Goal: Navigation & Orientation: Find specific page/section

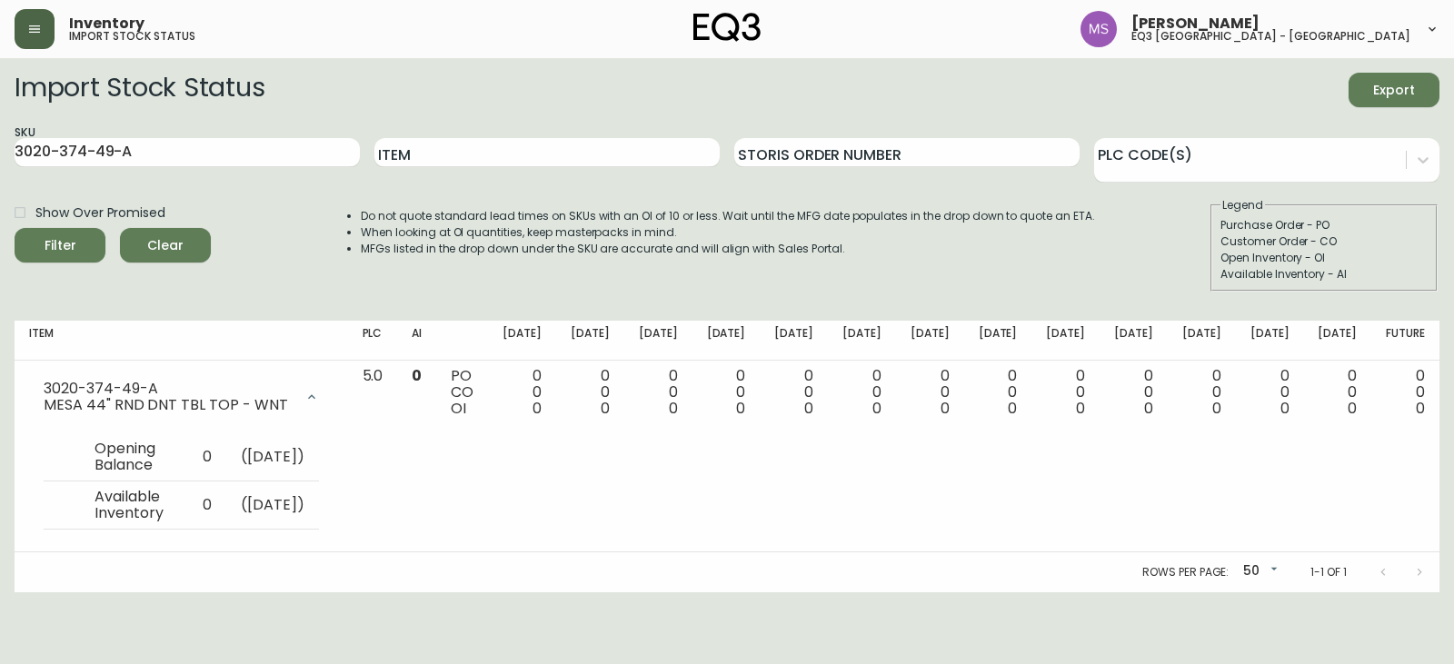
click at [24, 25] on button "button" at bounding box center [35, 29] width 40 height 40
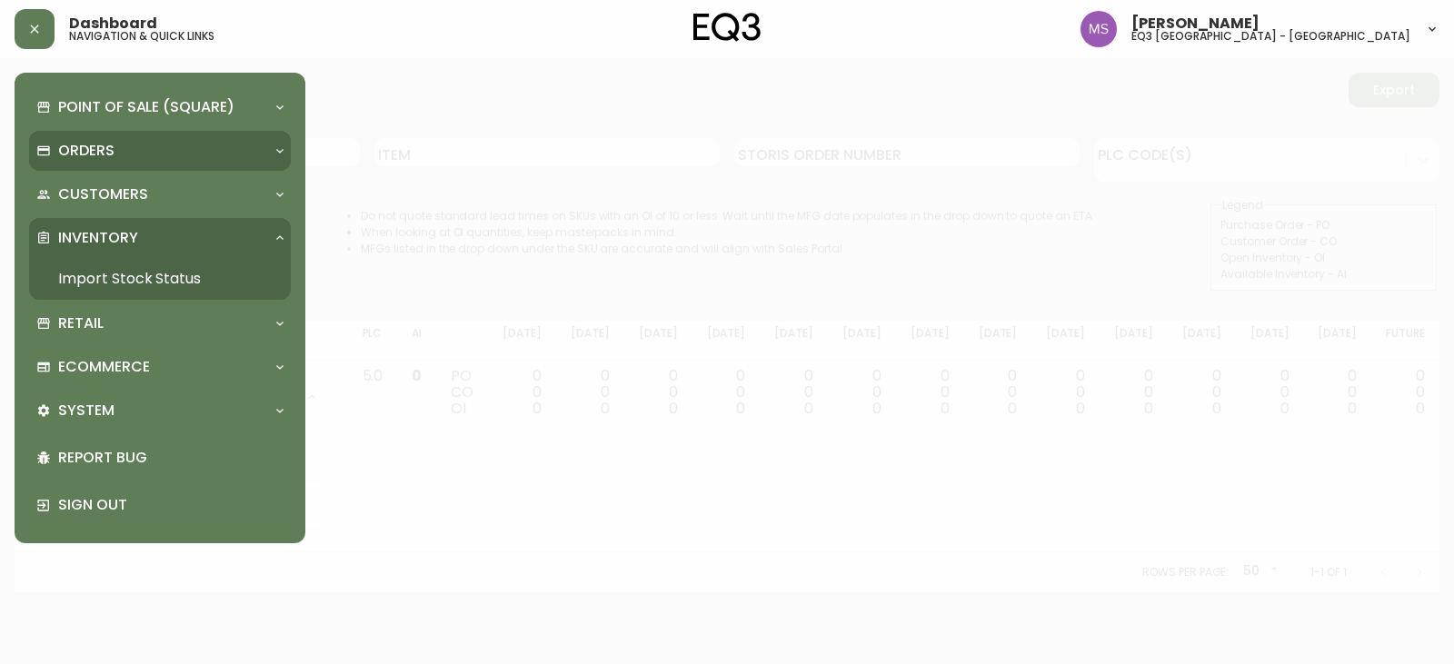
click at [102, 152] on p "Orders" at bounding box center [86, 151] width 56 height 20
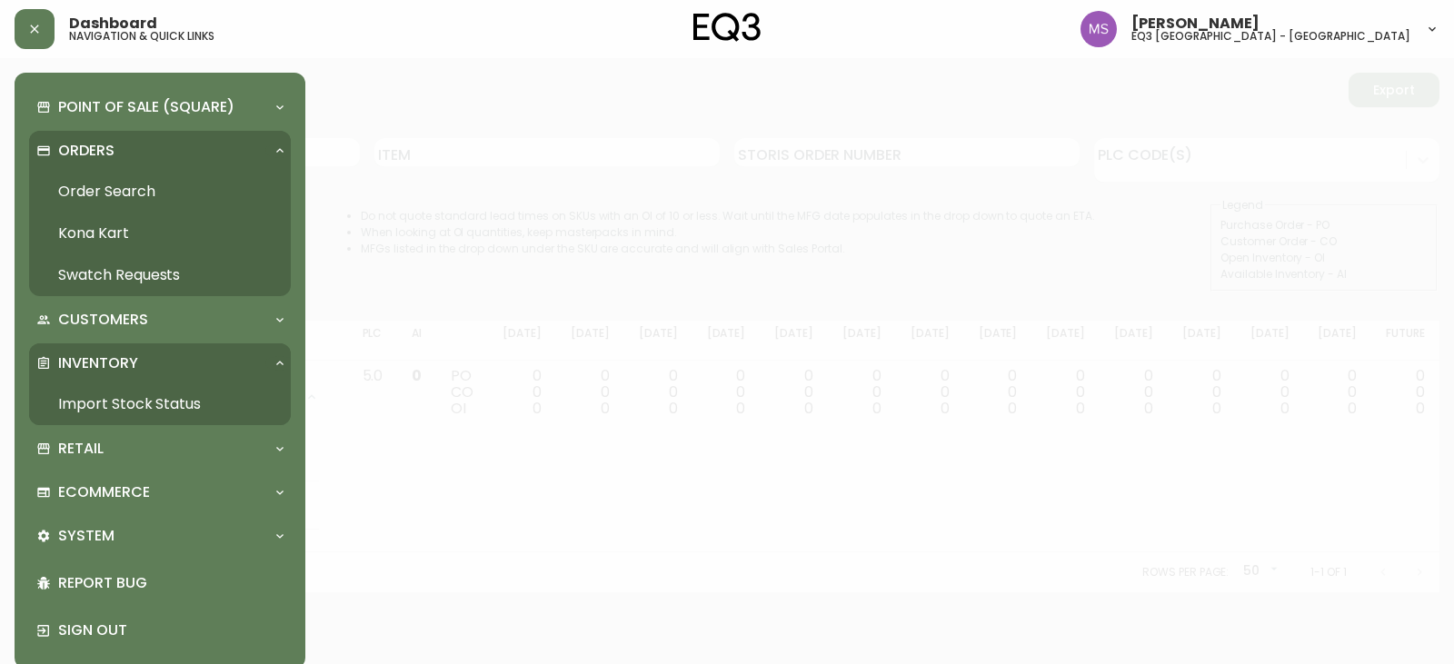
click at [110, 194] on link "Order Search" at bounding box center [160, 192] width 262 height 42
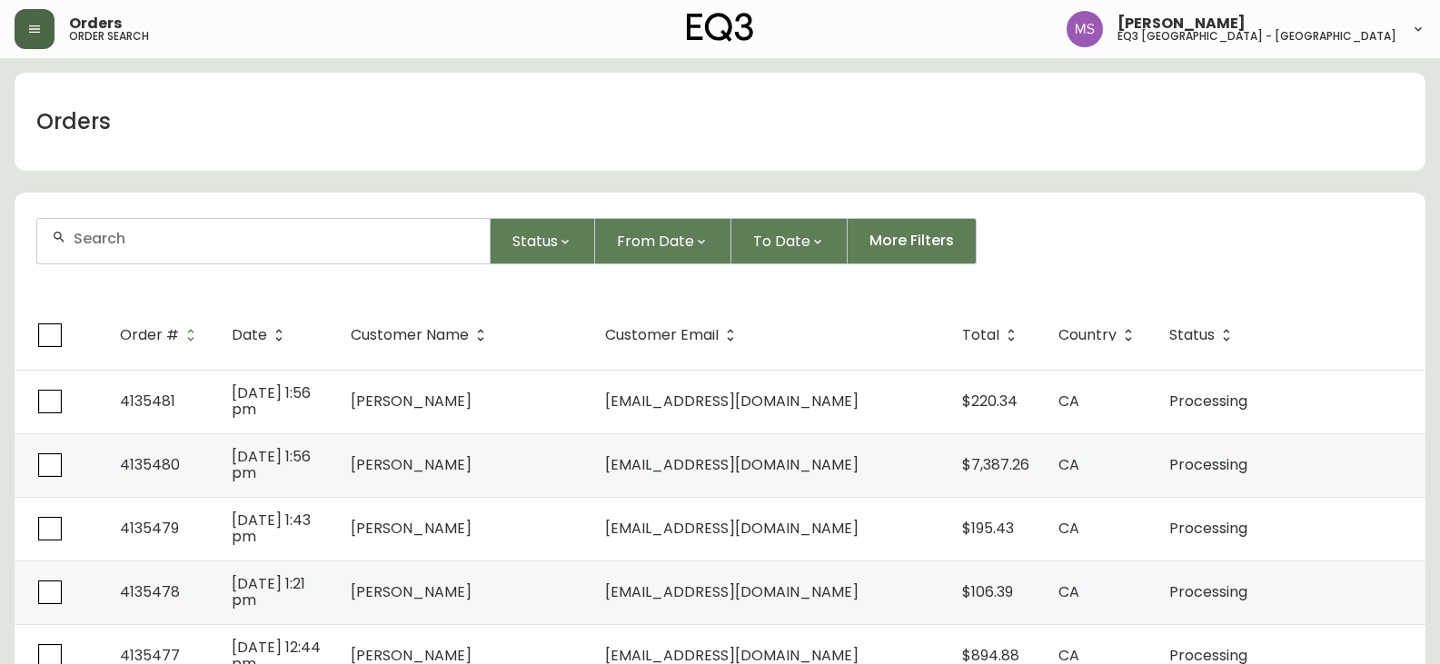
click at [39, 30] on icon "button" at bounding box center [34, 29] width 15 height 15
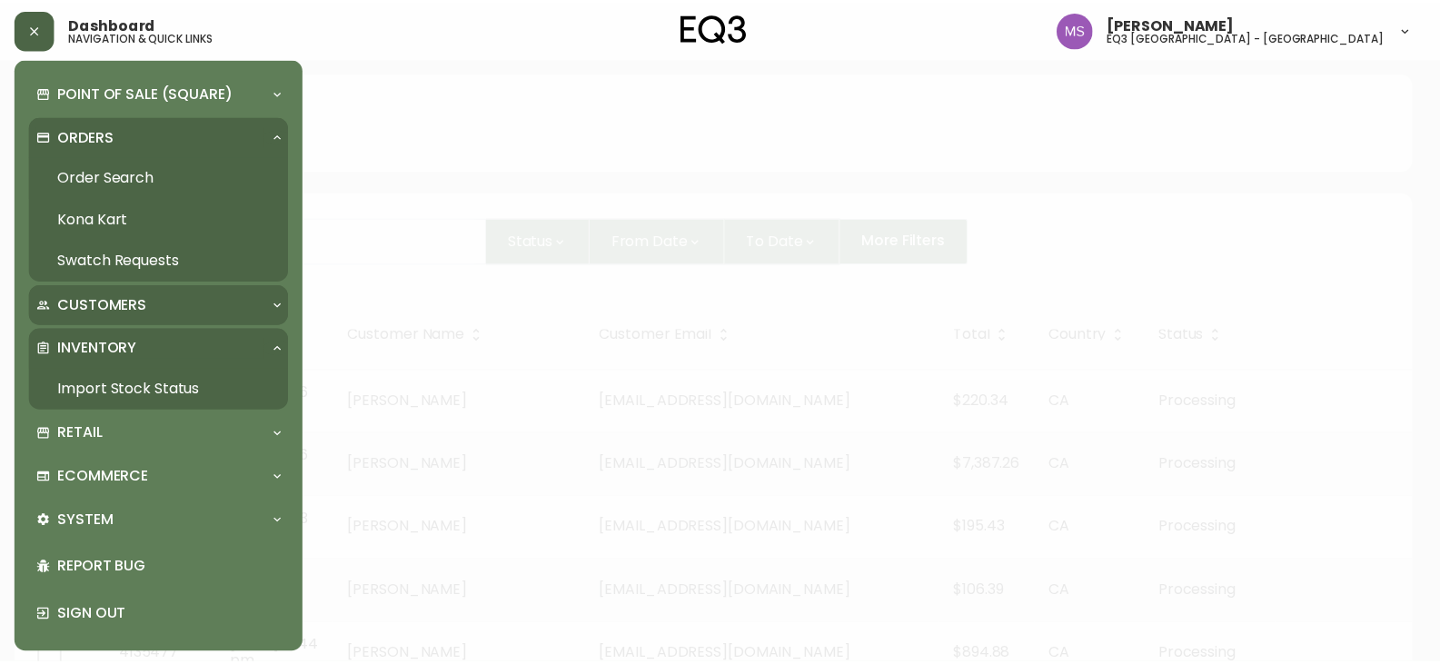
scroll to position [19, 0]
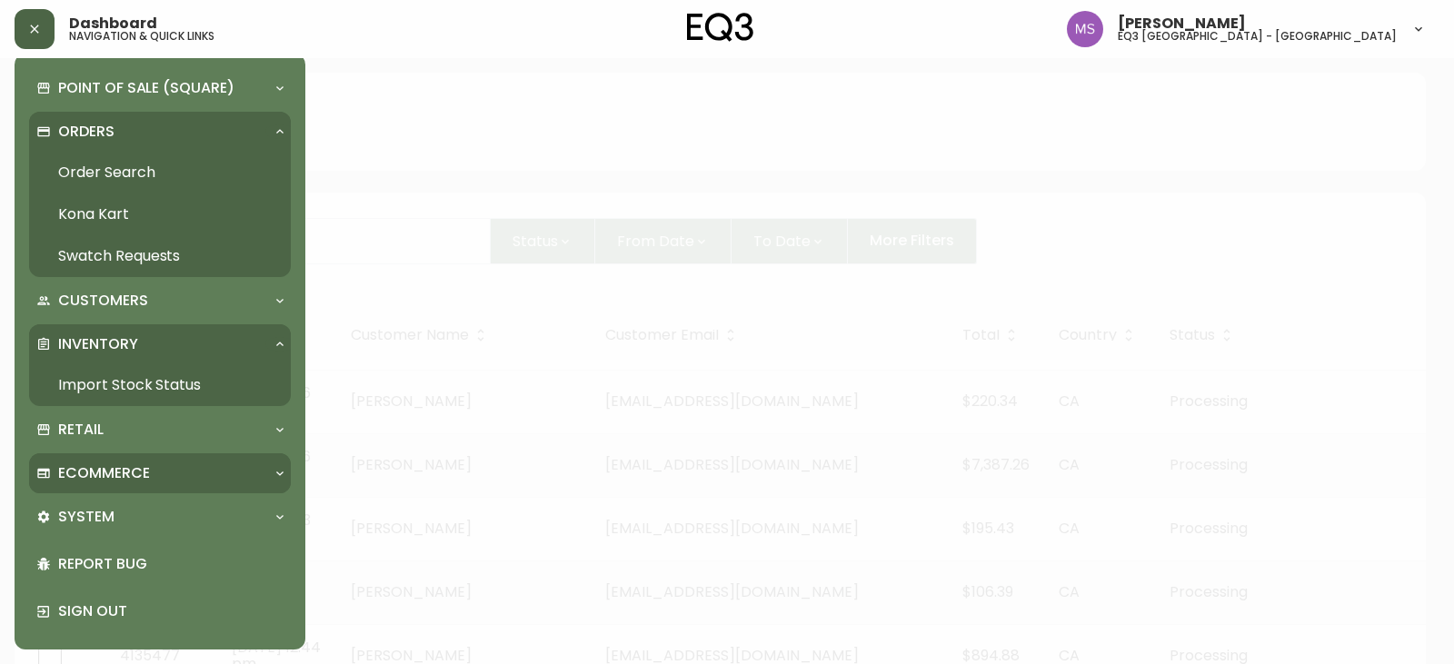
click at [114, 463] on p "Ecommerce" at bounding box center [104, 473] width 92 height 20
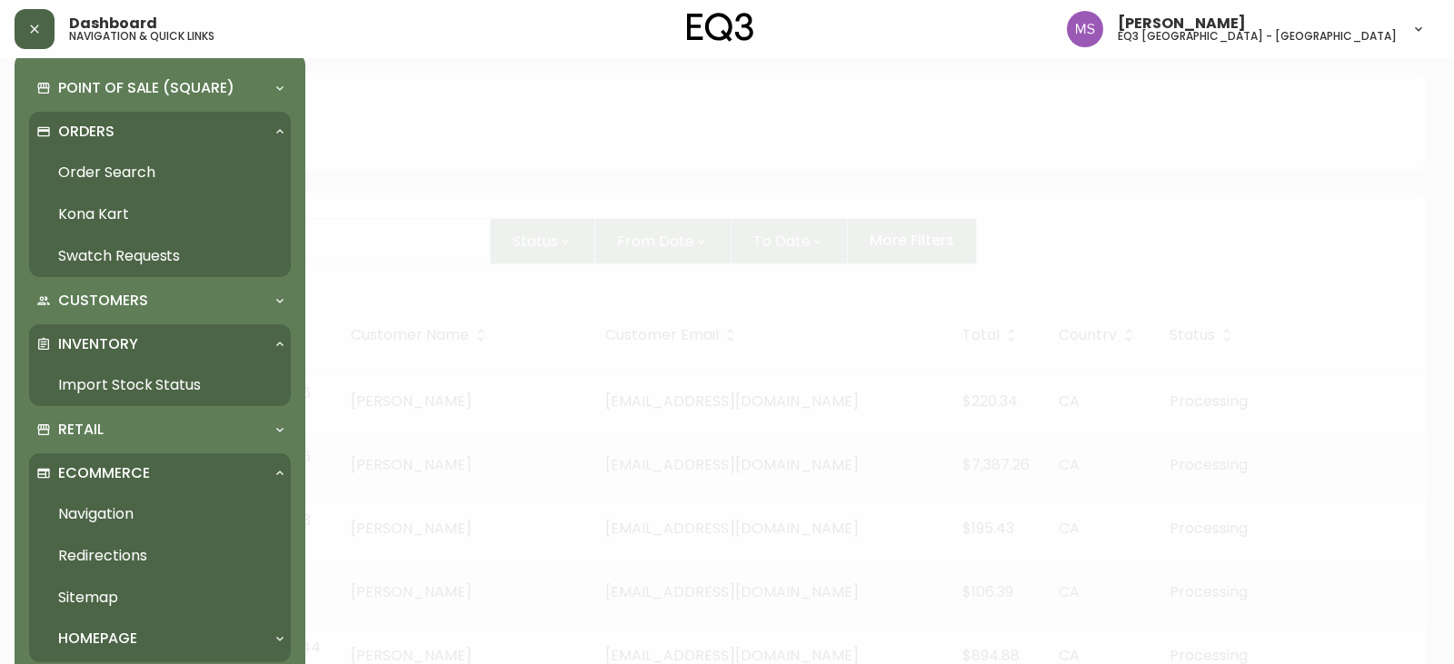
click at [103, 517] on link "Navigation" at bounding box center [160, 514] width 262 height 42
